Goal: Task Accomplishment & Management: Use online tool/utility

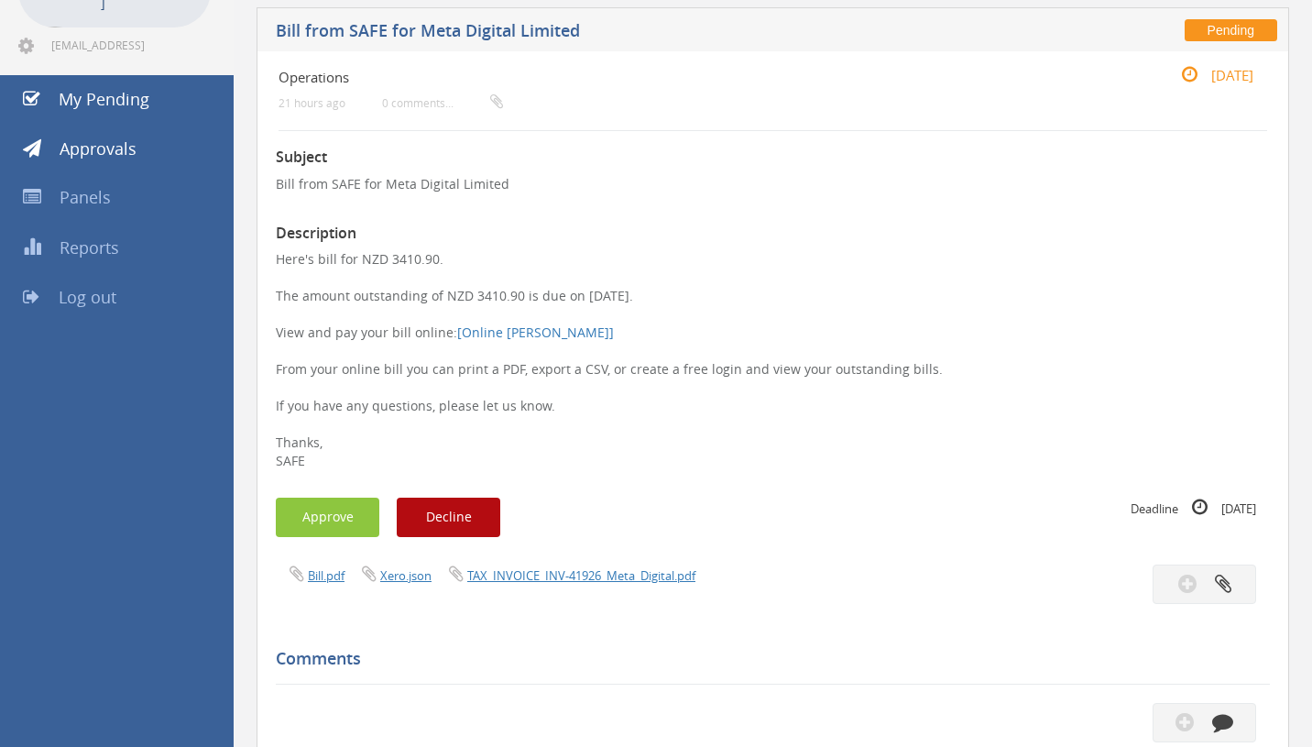
scroll to position [139, 0]
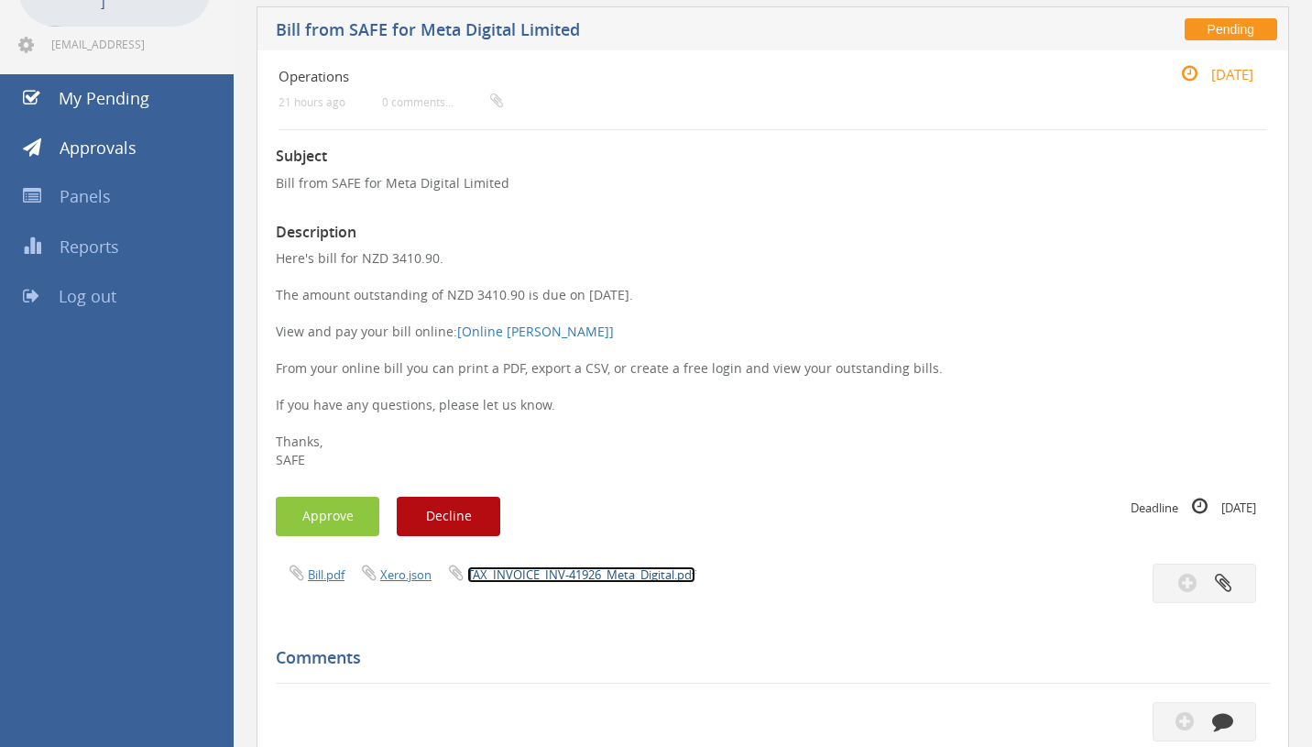
click at [622, 573] on link "TAX_INVOICE_INV-41926_Meta_Digital.pdf" at bounding box center [581, 574] width 228 height 16
click at [350, 511] on button "Approve" at bounding box center [328, 515] width 104 height 39
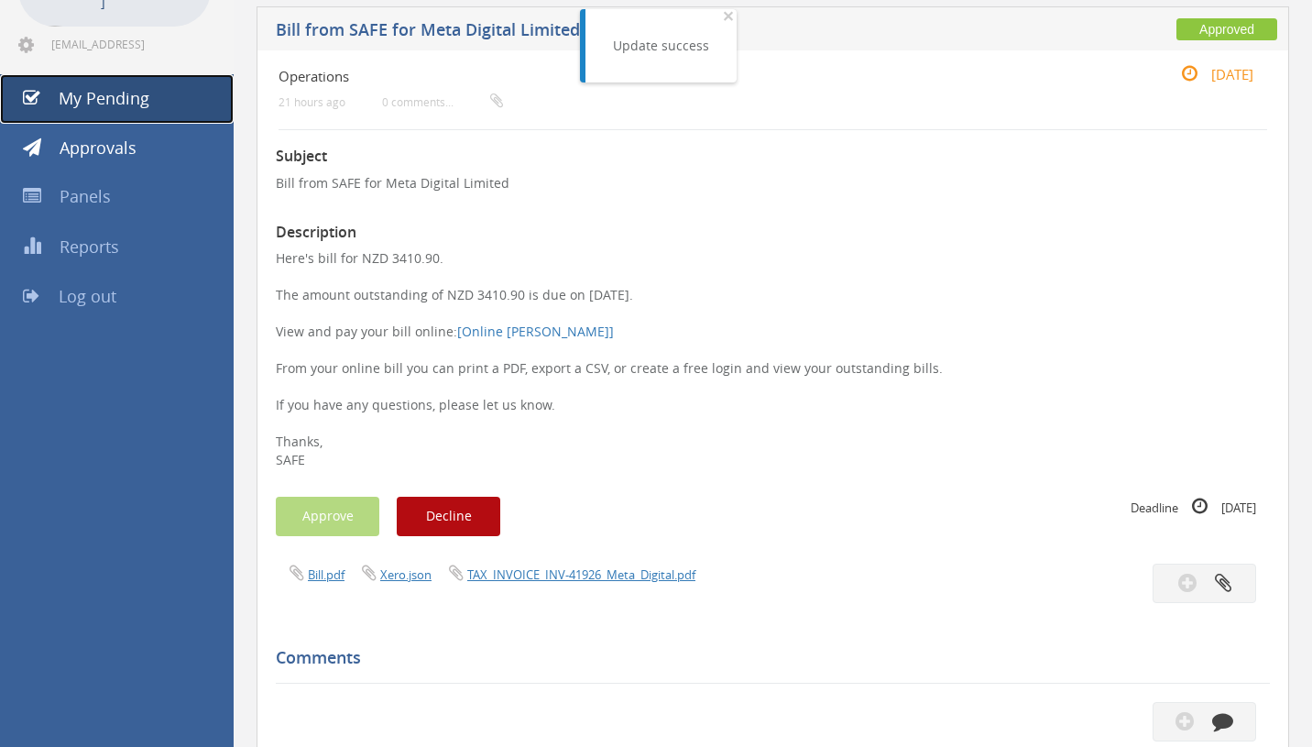
click at [139, 87] on span "My Pending" at bounding box center [104, 98] width 91 height 22
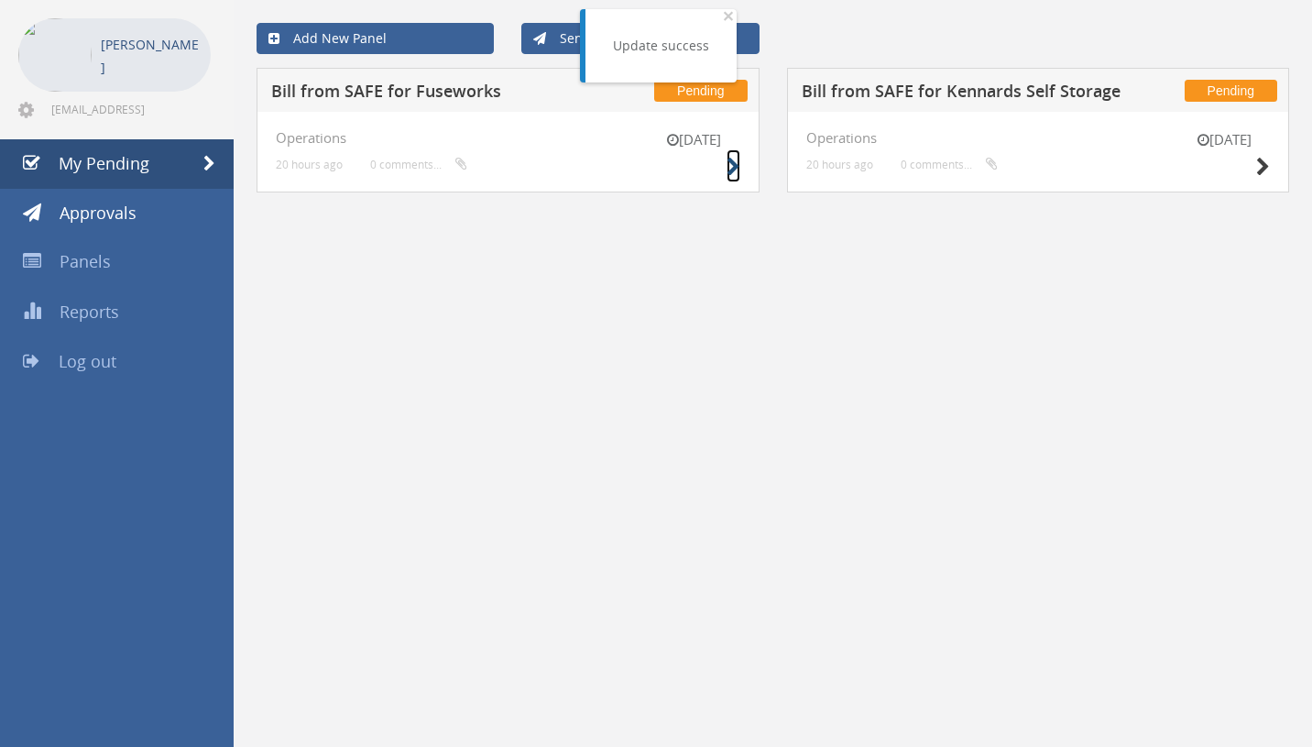
click at [732, 169] on icon at bounding box center [733, 167] width 14 height 19
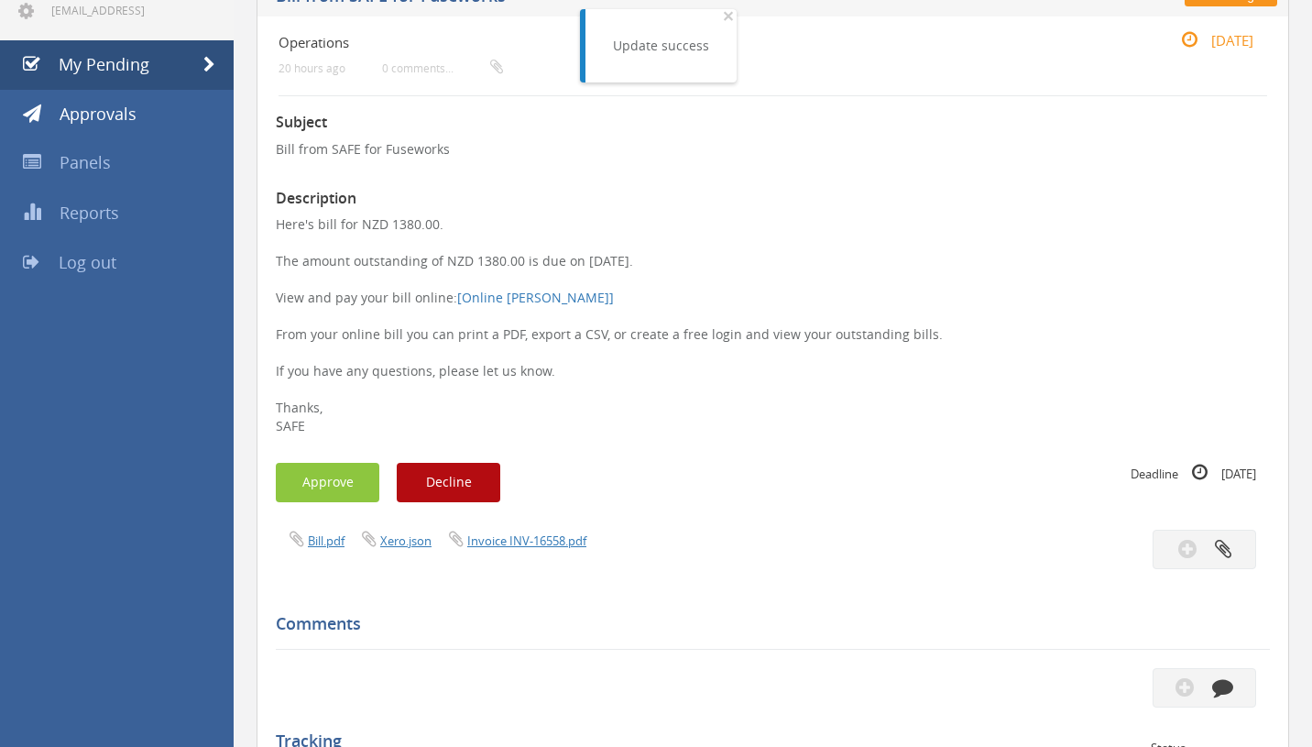
scroll to position [176, 0]
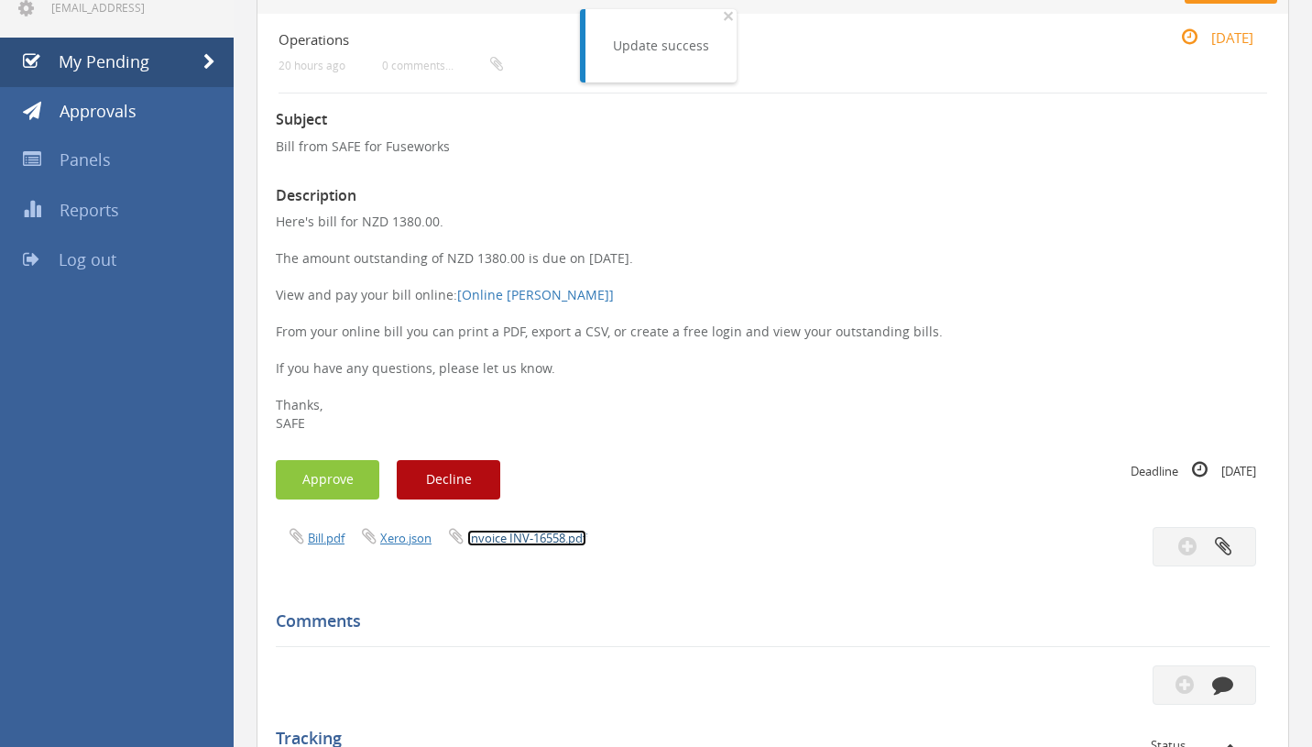
click at [561, 534] on link "Invoice INV-16558.pdf" at bounding box center [526, 537] width 119 height 16
click at [292, 471] on button "Approve" at bounding box center [328, 479] width 104 height 39
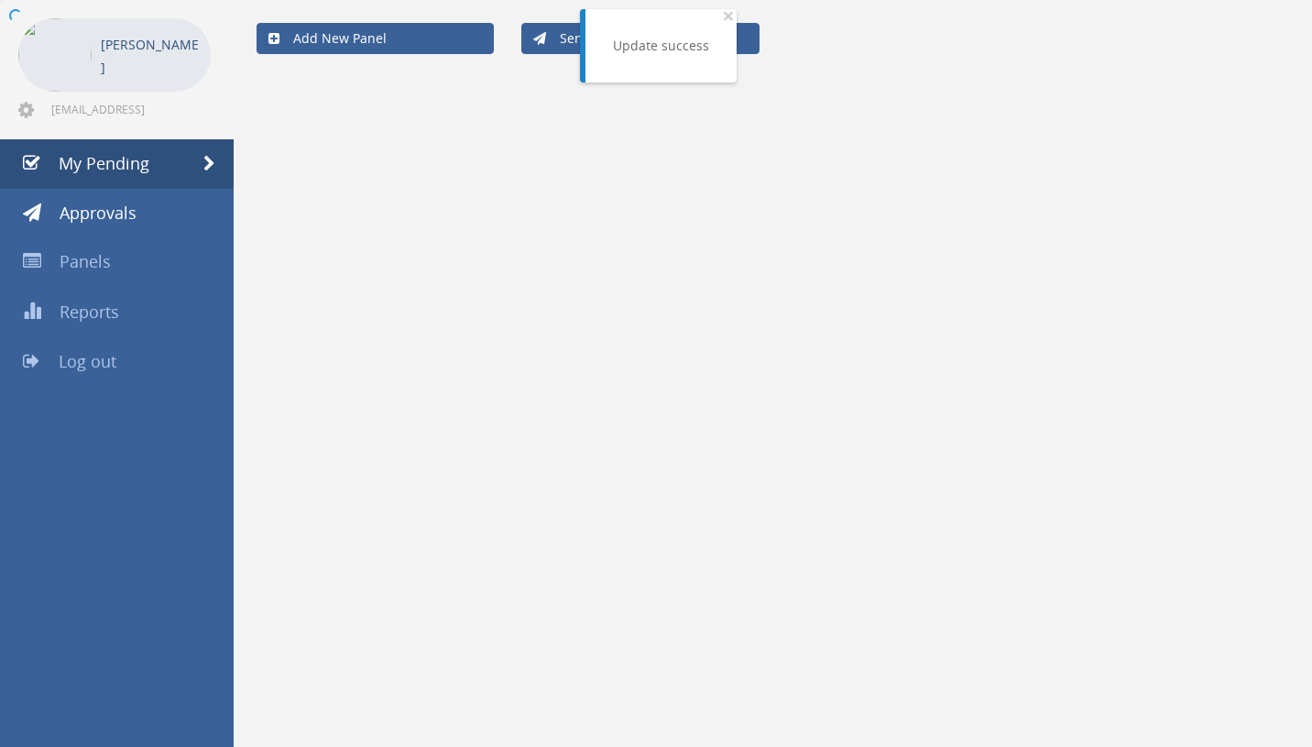
scroll to position [74, 0]
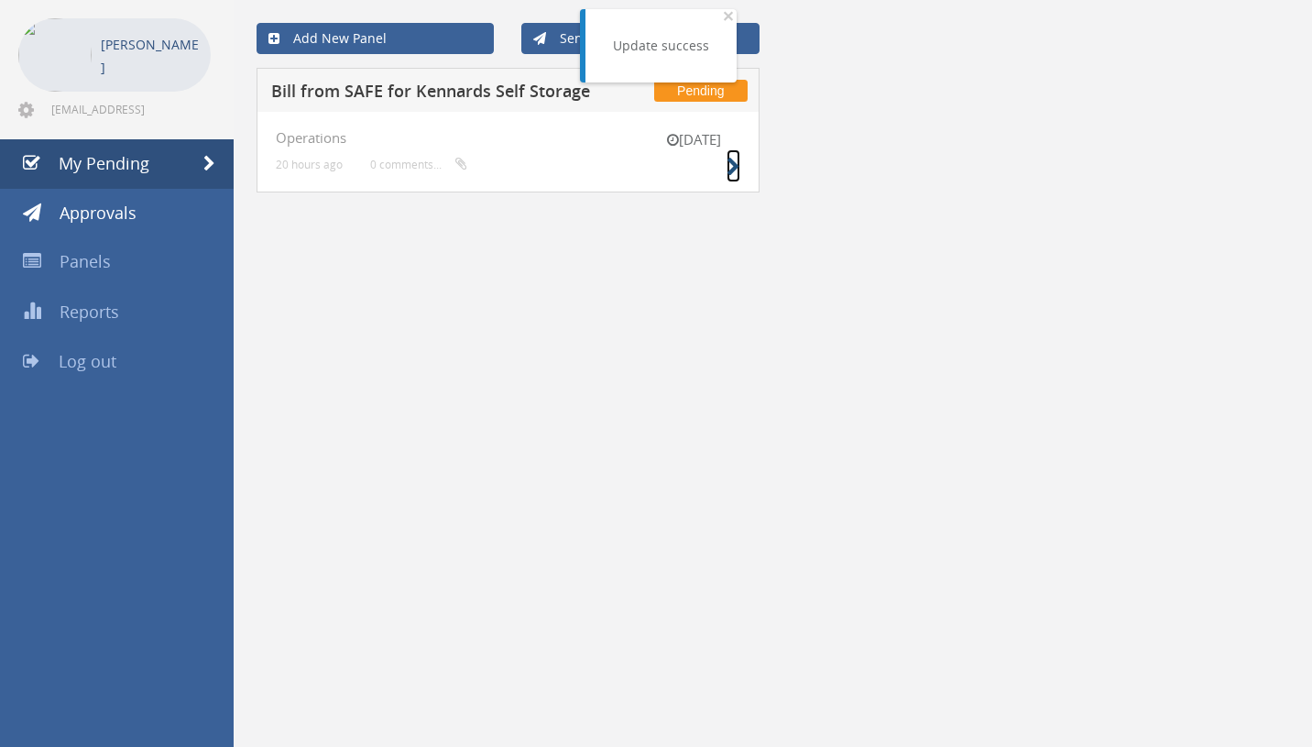
click at [729, 174] on icon at bounding box center [733, 167] width 14 height 19
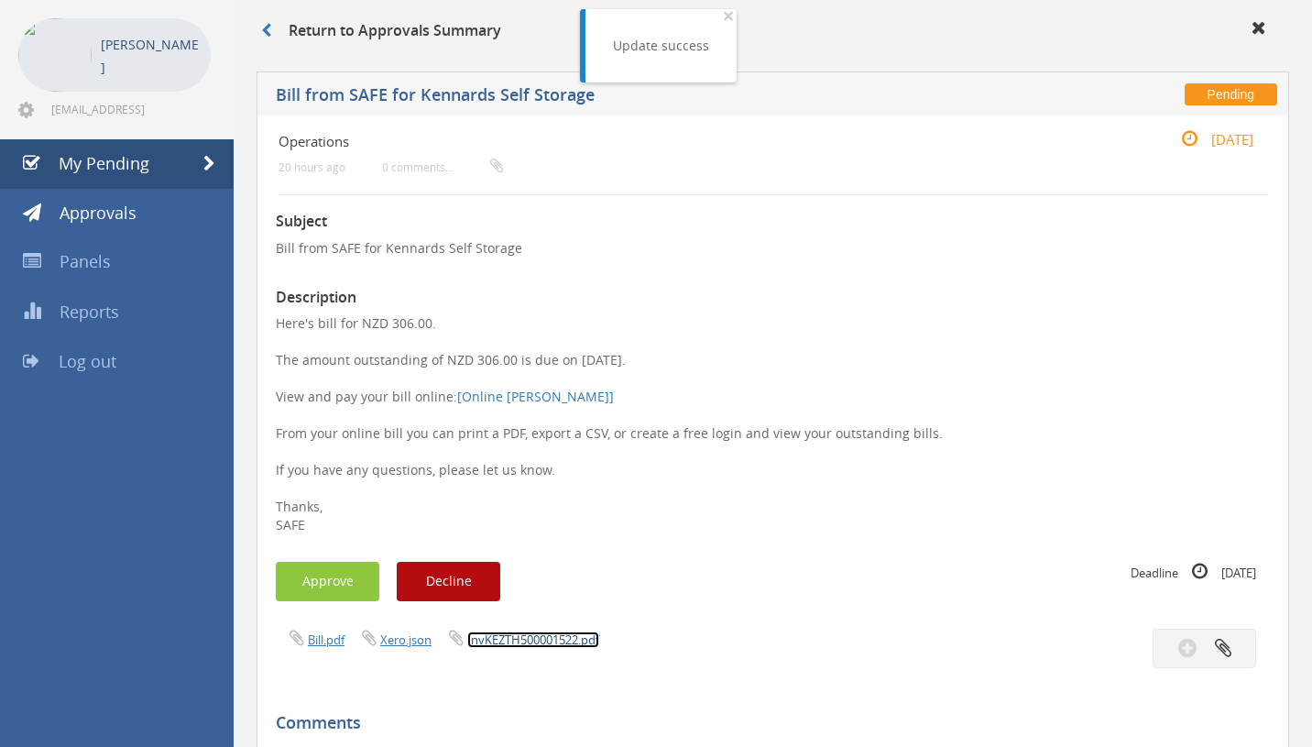
click at [559, 638] on link "InvKEZTH500001522.pdf" at bounding box center [533, 639] width 132 height 16
click at [315, 593] on button "Approve" at bounding box center [328, 581] width 104 height 39
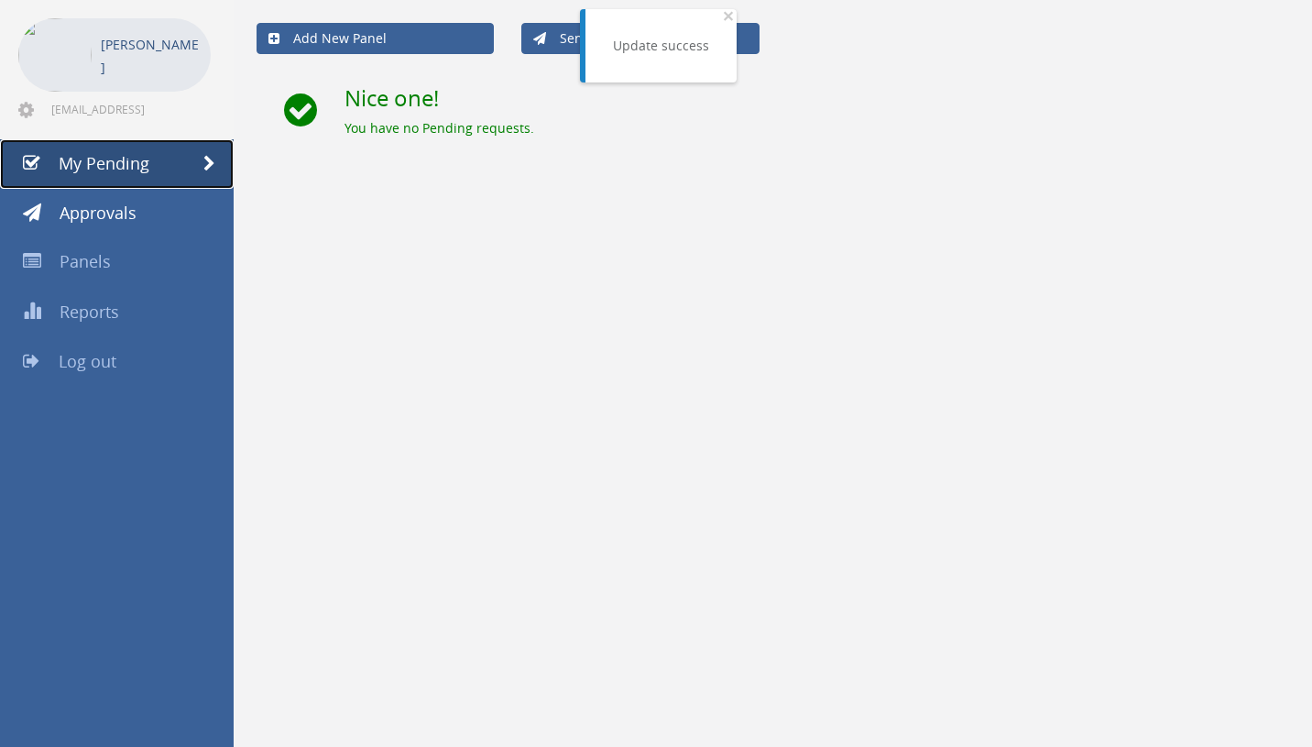
click at [118, 164] on span "My Pending" at bounding box center [104, 163] width 91 height 22
